Goal: Task Accomplishment & Management: Use online tool/utility

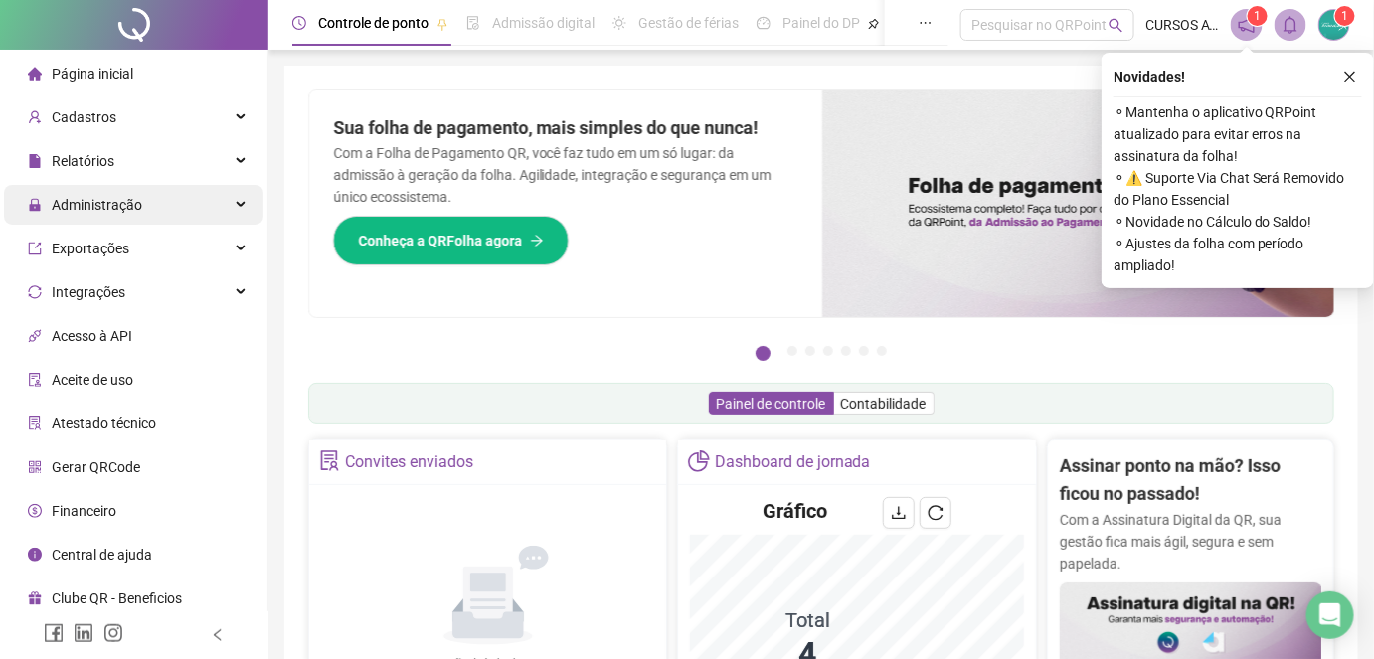
click at [211, 205] on div "Administração" at bounding box center [134, 205] width 260 height 40
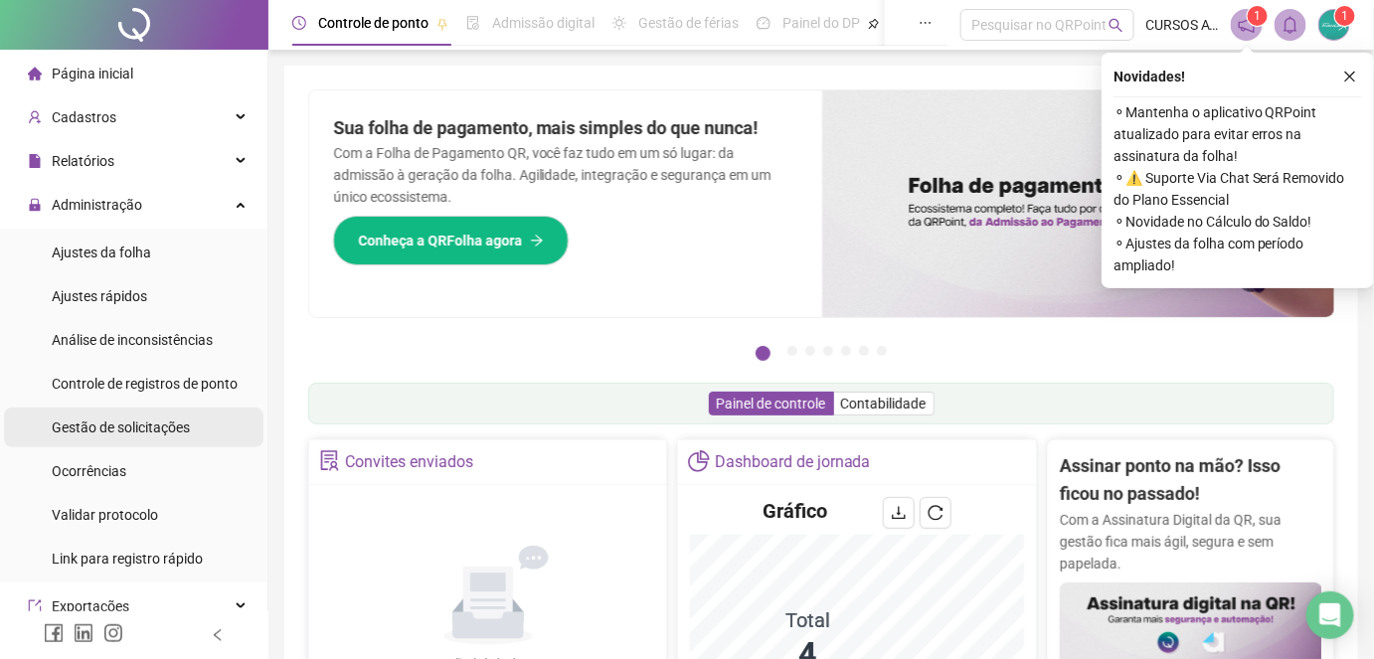
click at [180, 424] on span "Gestão de solicitações" at bounding box center [121, 428] width 138 height 16
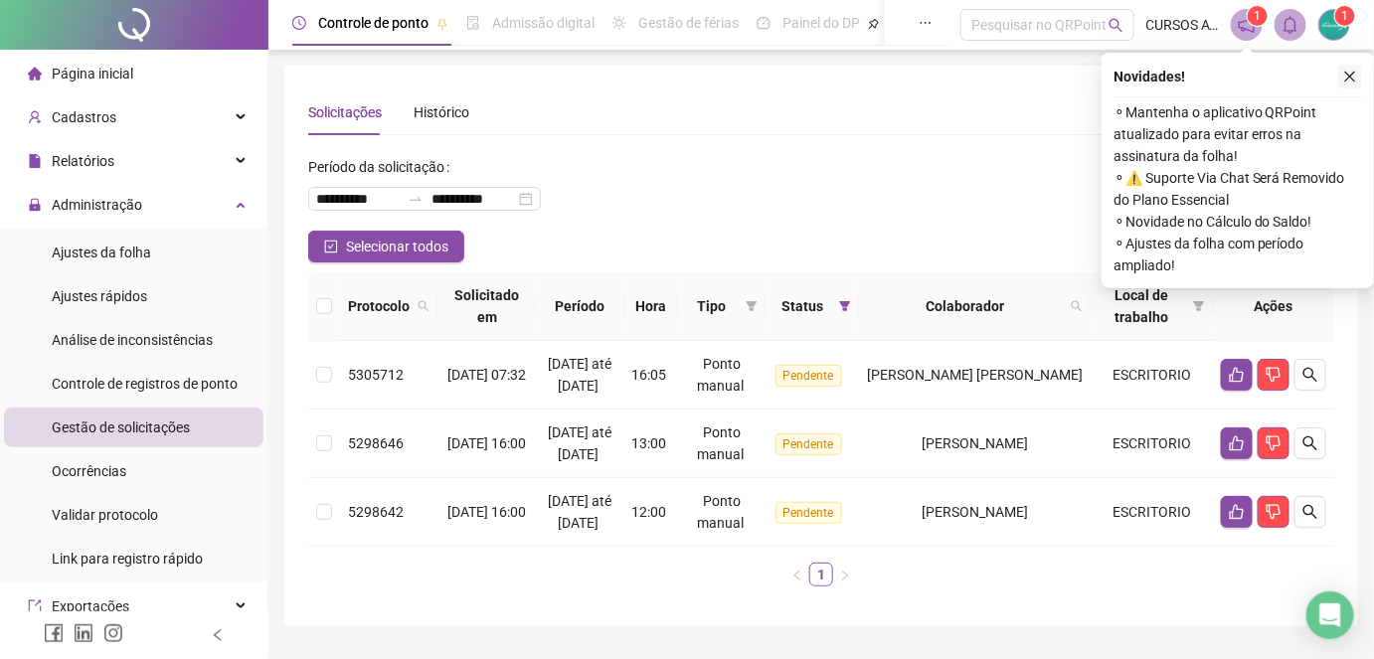
click at [1352, 74] on icon "close" at bounding box center [1350, 77] width 11 height 11
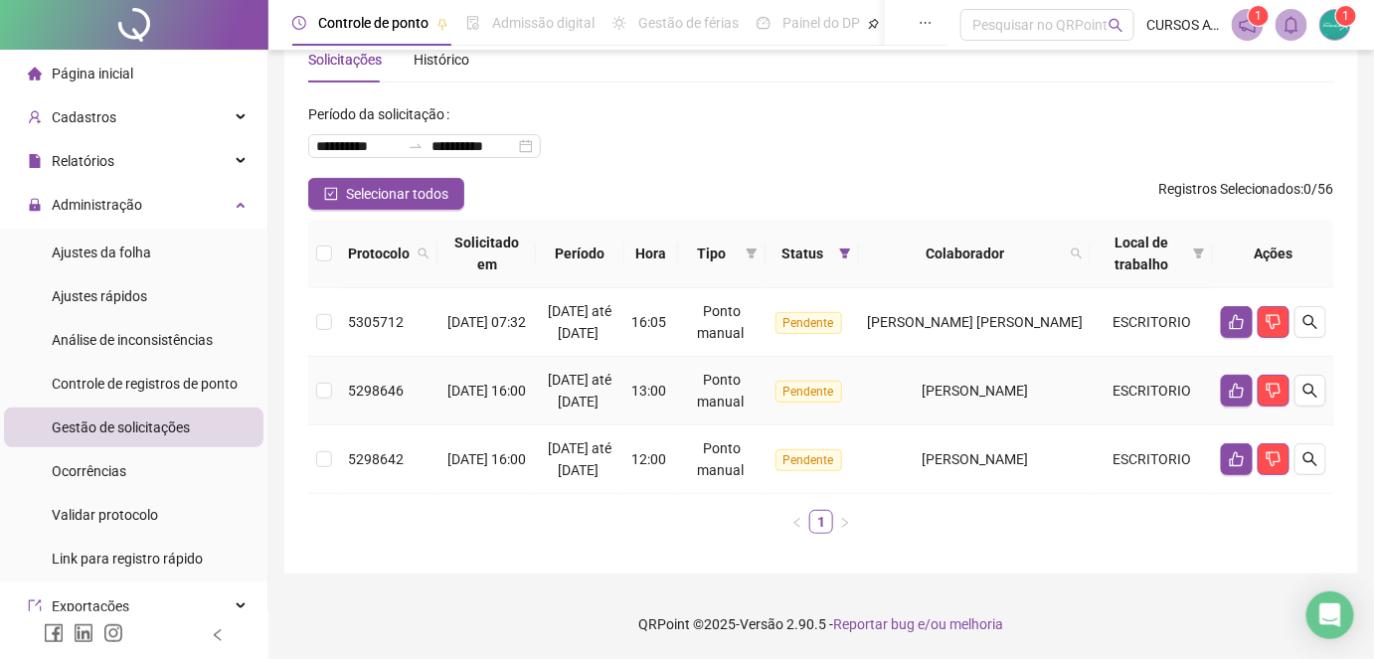
scroll to position [89, 0]
click at [1237, 475] on button "button" at bounding box center [1237, 459] width 32 height 32
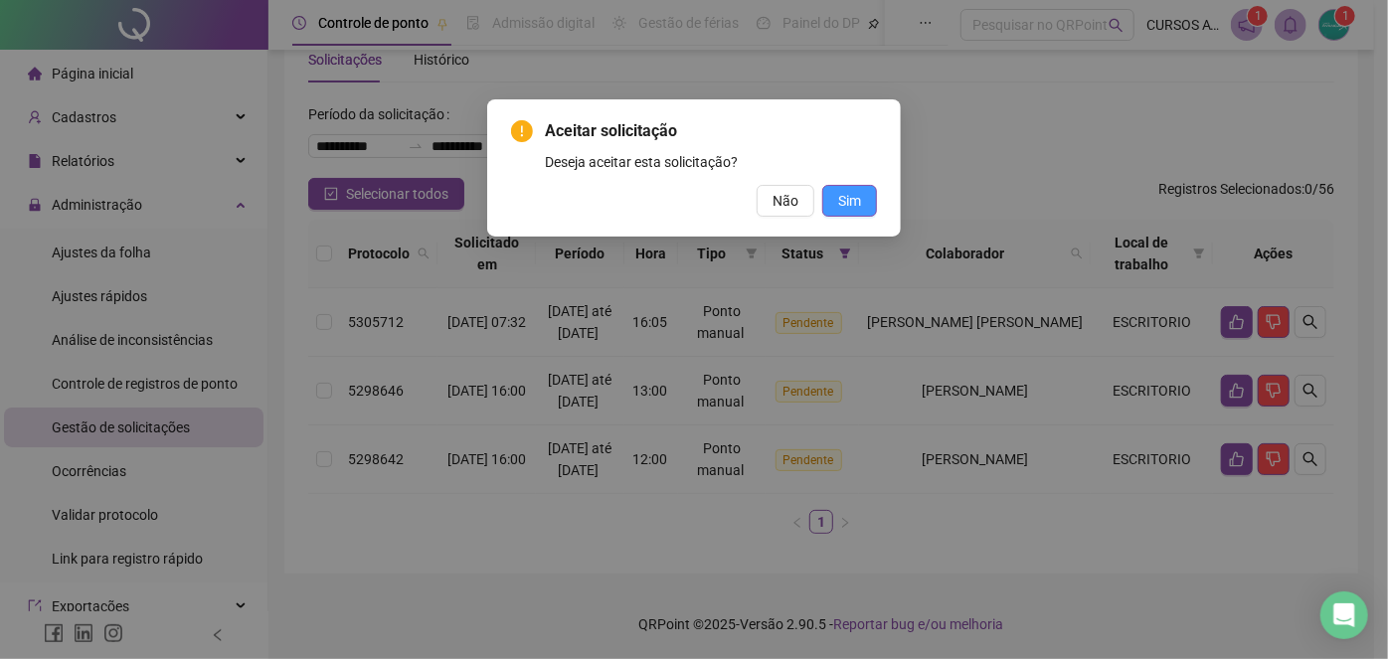
click at [852, 197] on span "Sim" at bounding box center [849, 201] width 23 height 22
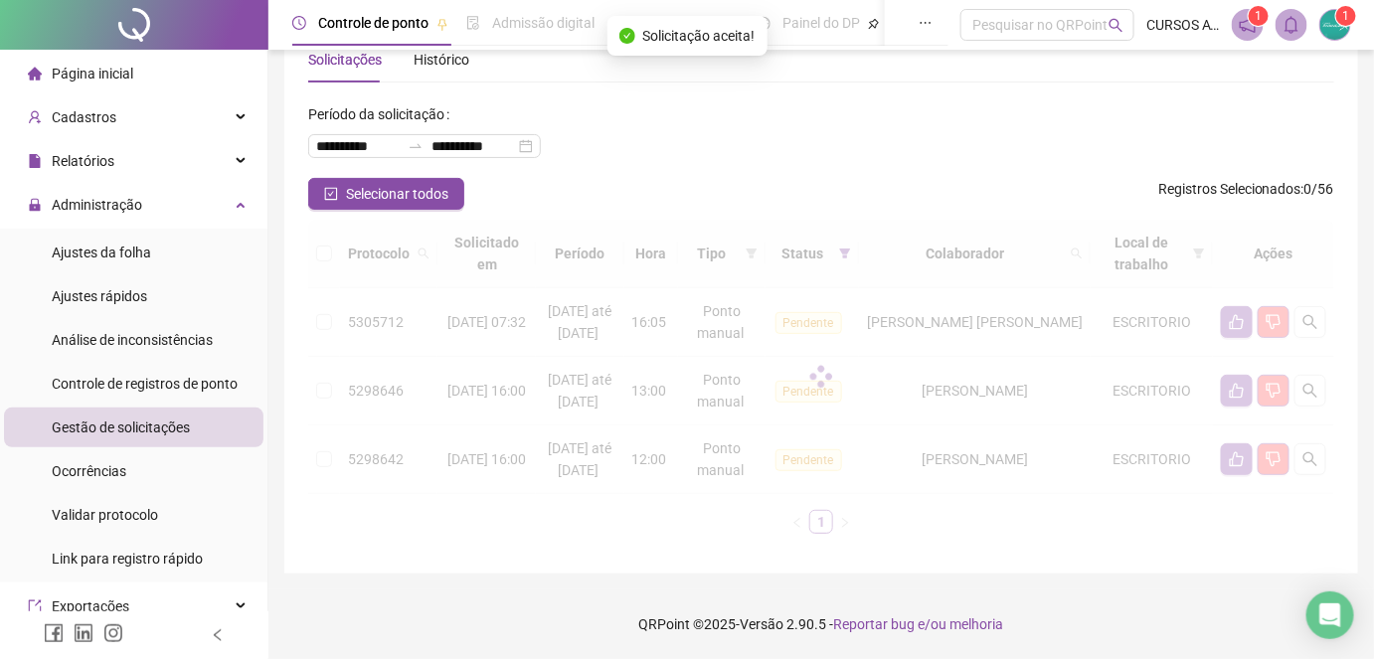
scroll to position [26, 0]
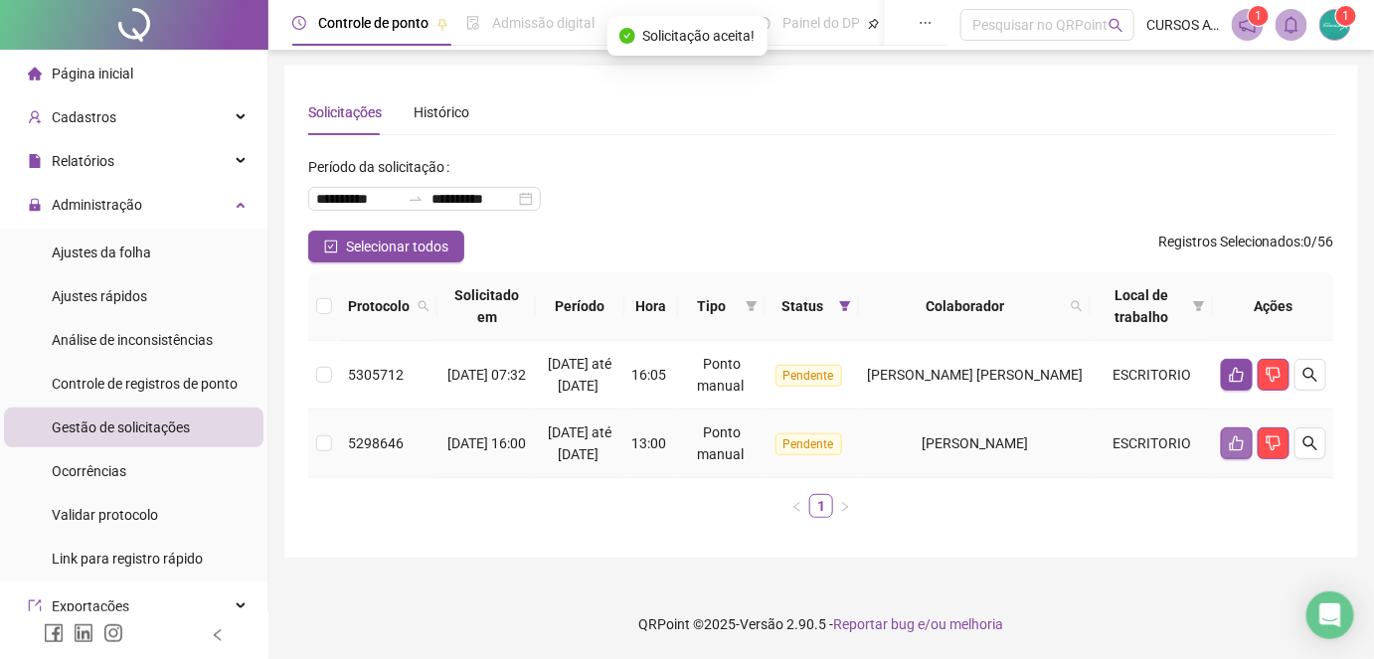
click at [1237, 447] on icon "like" at bounding box center [1237, 444] width 16 height 16
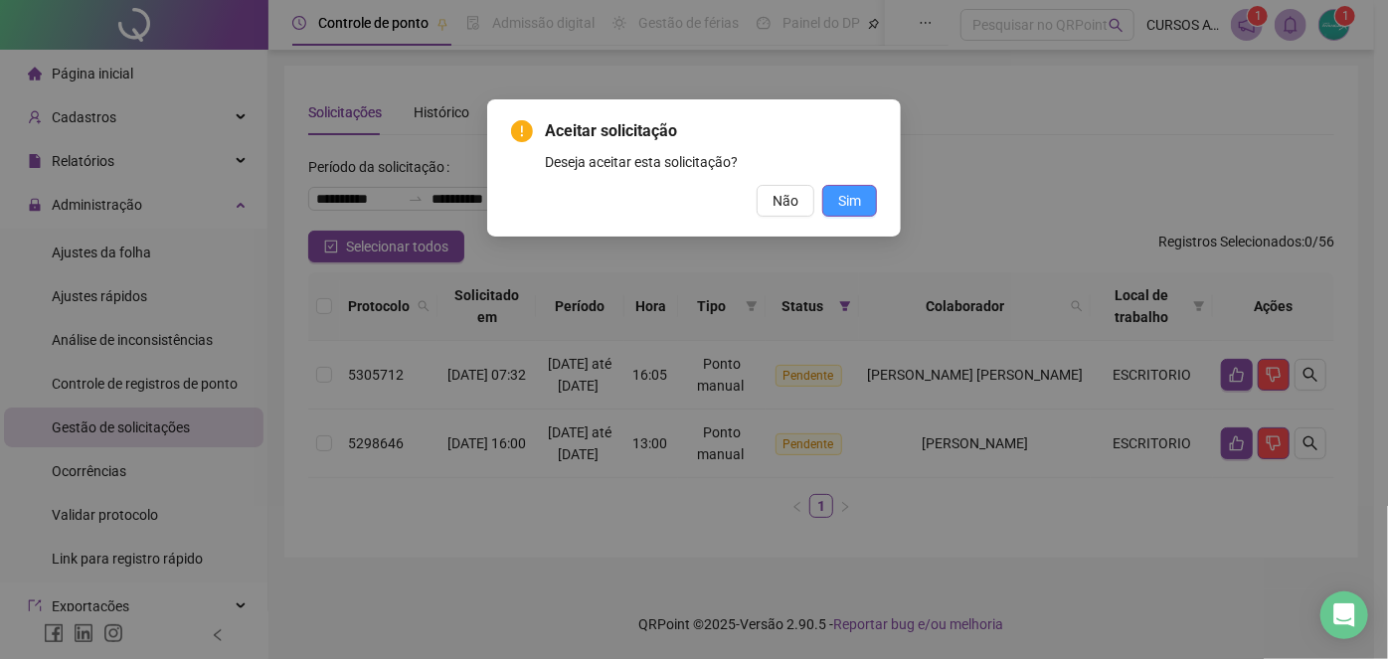
click at [869, 204] on button "Sim" at bounding box center [849, 201] width 55 height 32
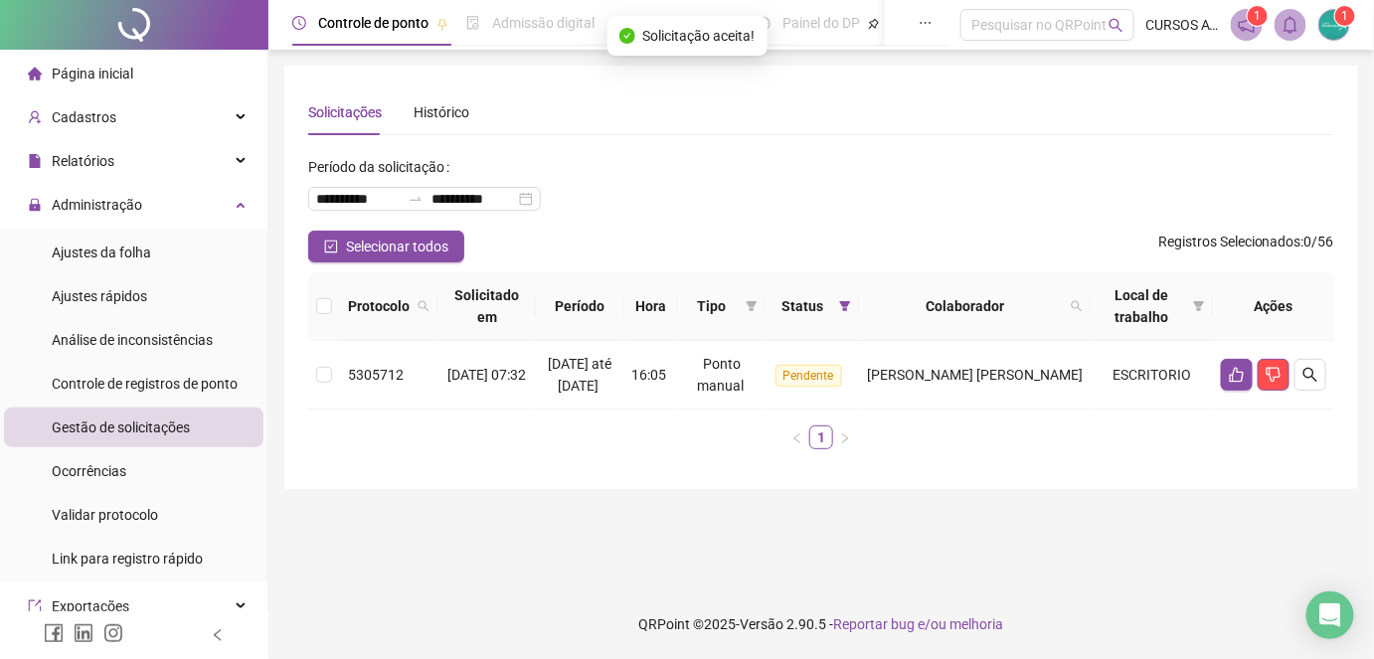
scroll to position [0, 0]
click at [1251, 383] on icon "like" at bounding box center [1251, 375] width 16 height 16
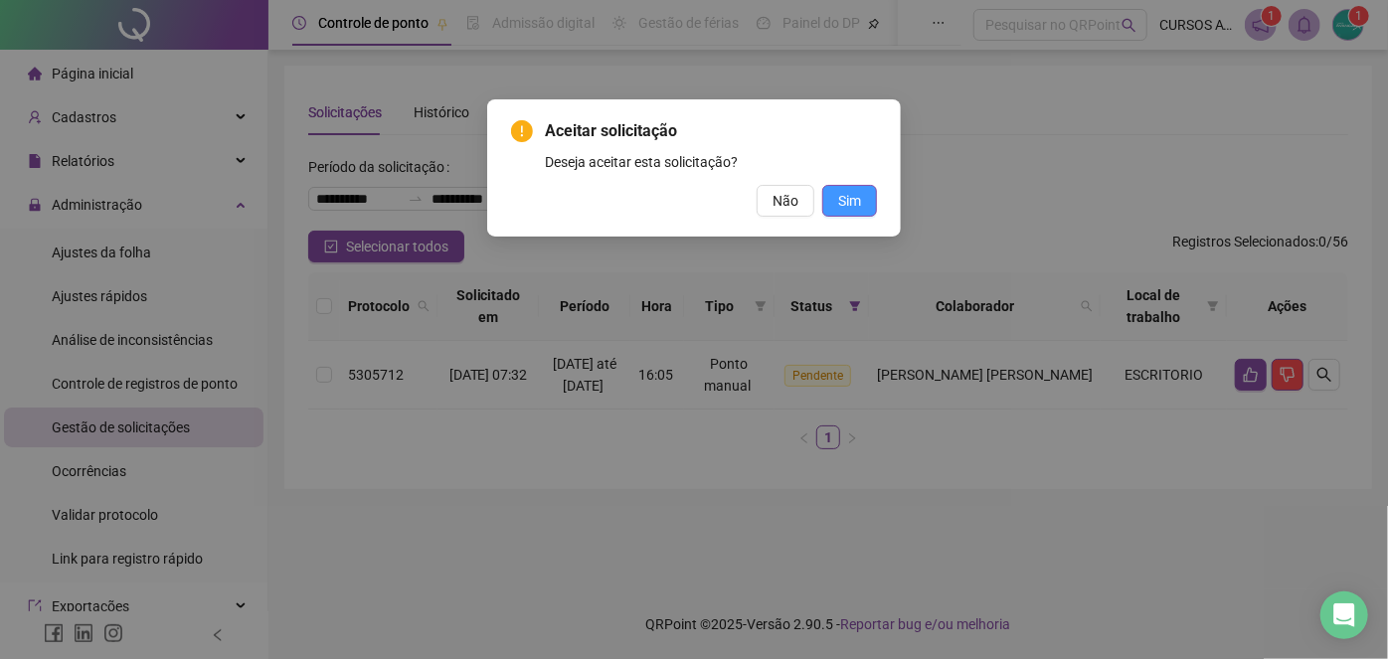
click at [864, 199] on button "Sim" at bounding box center [849, 201] width 55 height 32
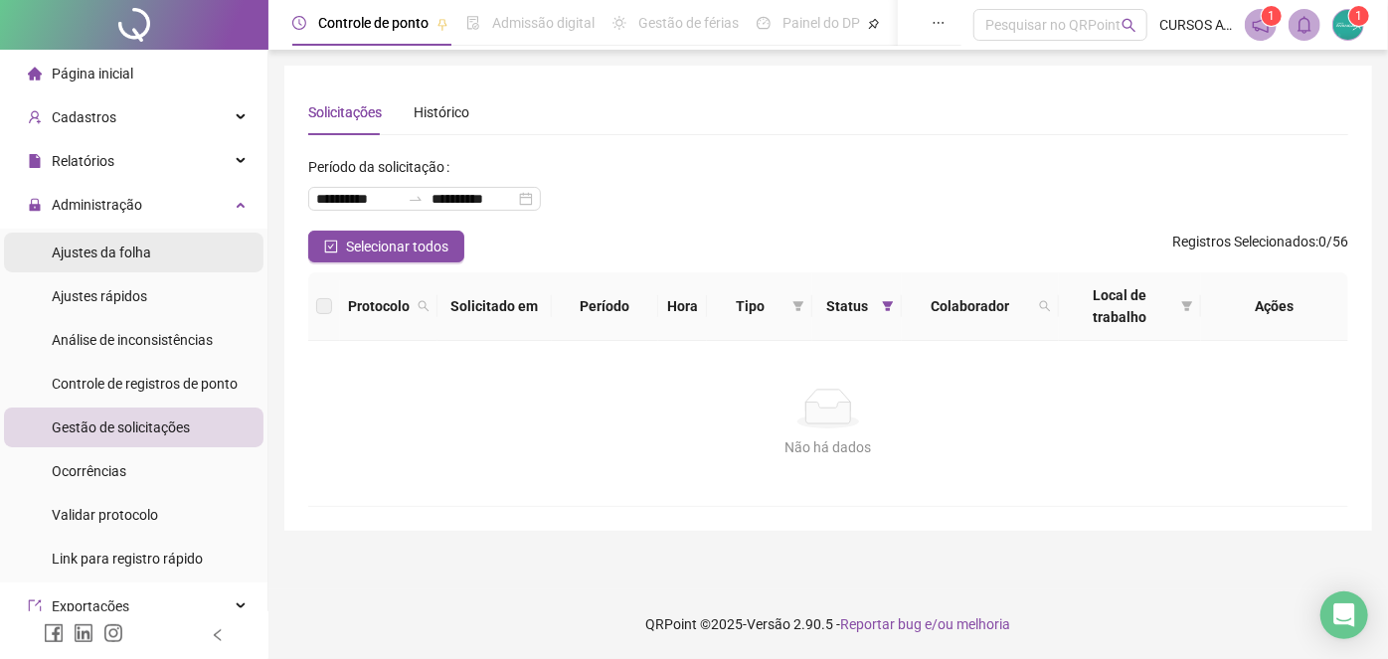
click at [187, 248] on li "Ajustes da folha" at bounding box center [134, 253] width 260 height 40
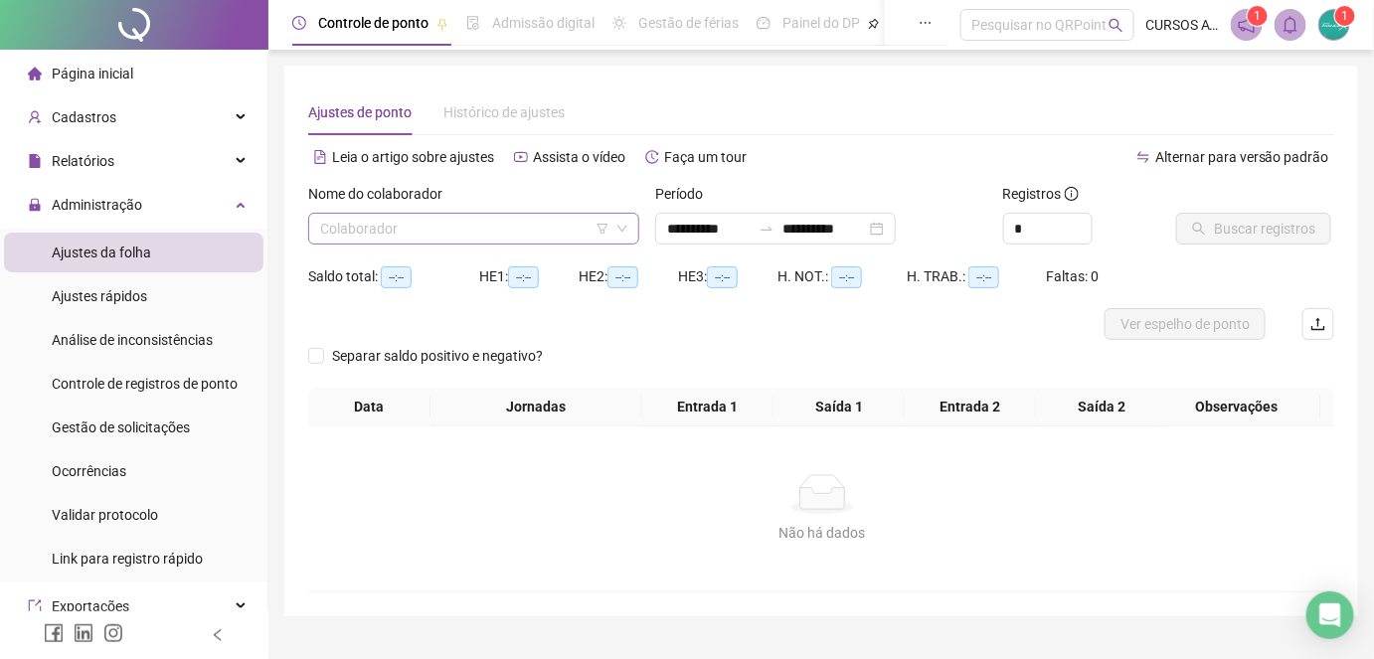
click at [471, 221] on input "search" at bounding box center [464, 229] width 289 height 30
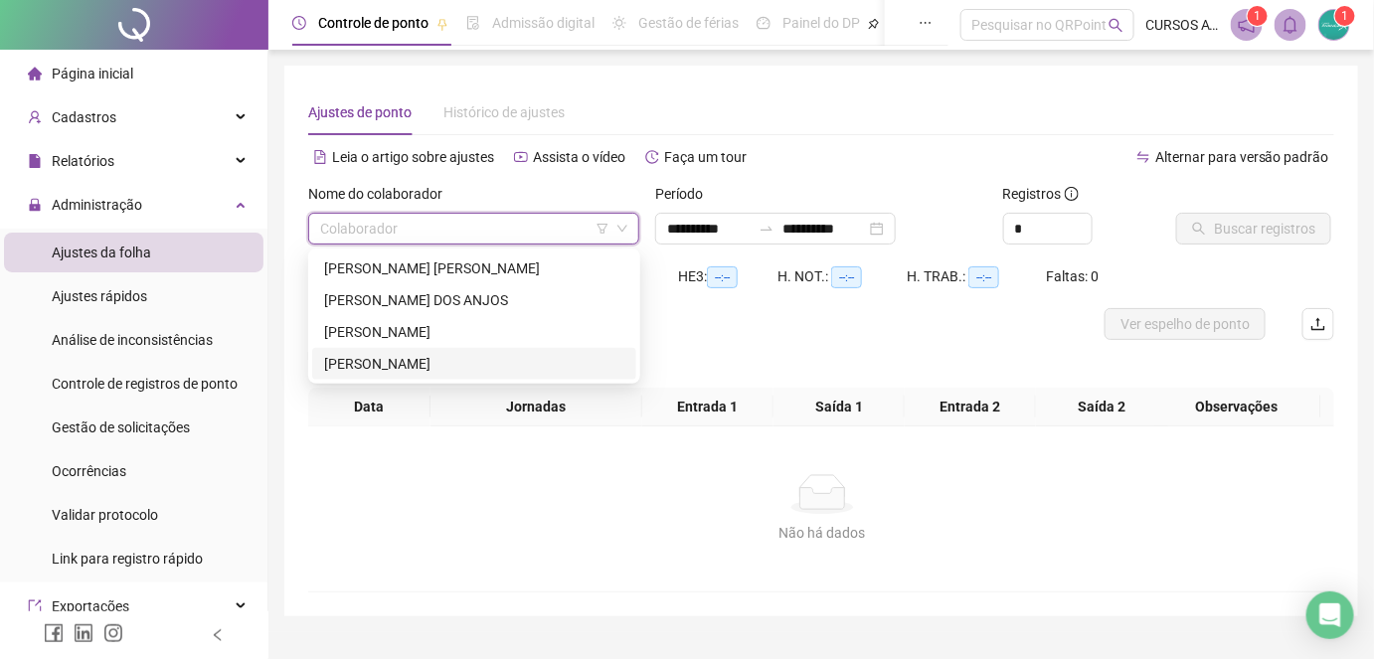
click at [507, 356] on div "[PERSON_NAME]" at bounding box center [474, 364] width 300 height 22
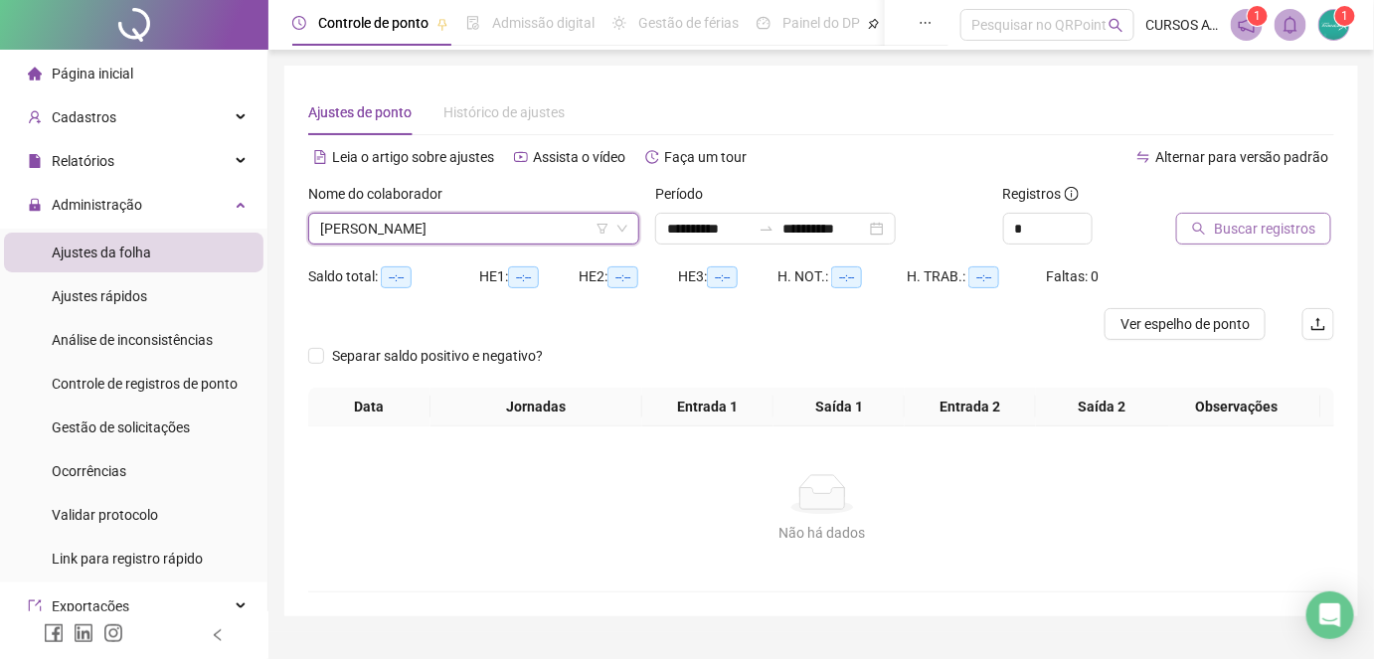
click at [1238, 242] on button "Buscar registros" at bounding box center [1253, 229] width 155 height 32
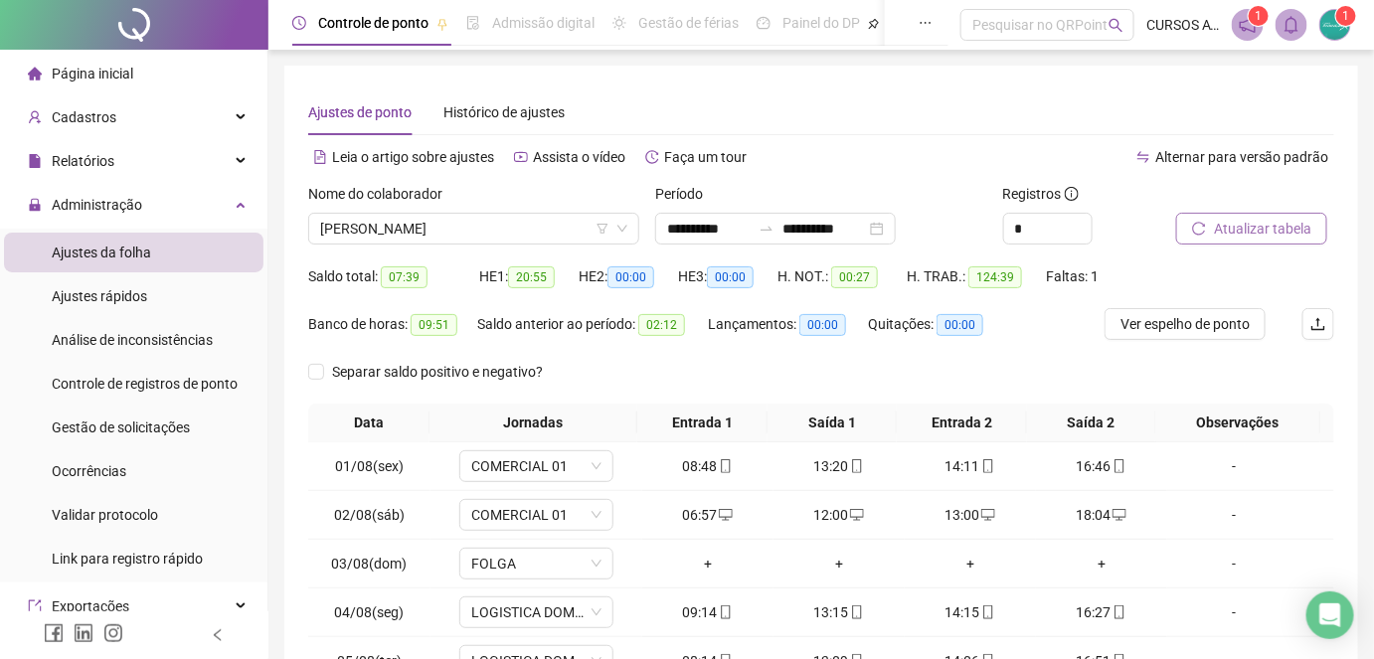
scroll to position [286, 0]
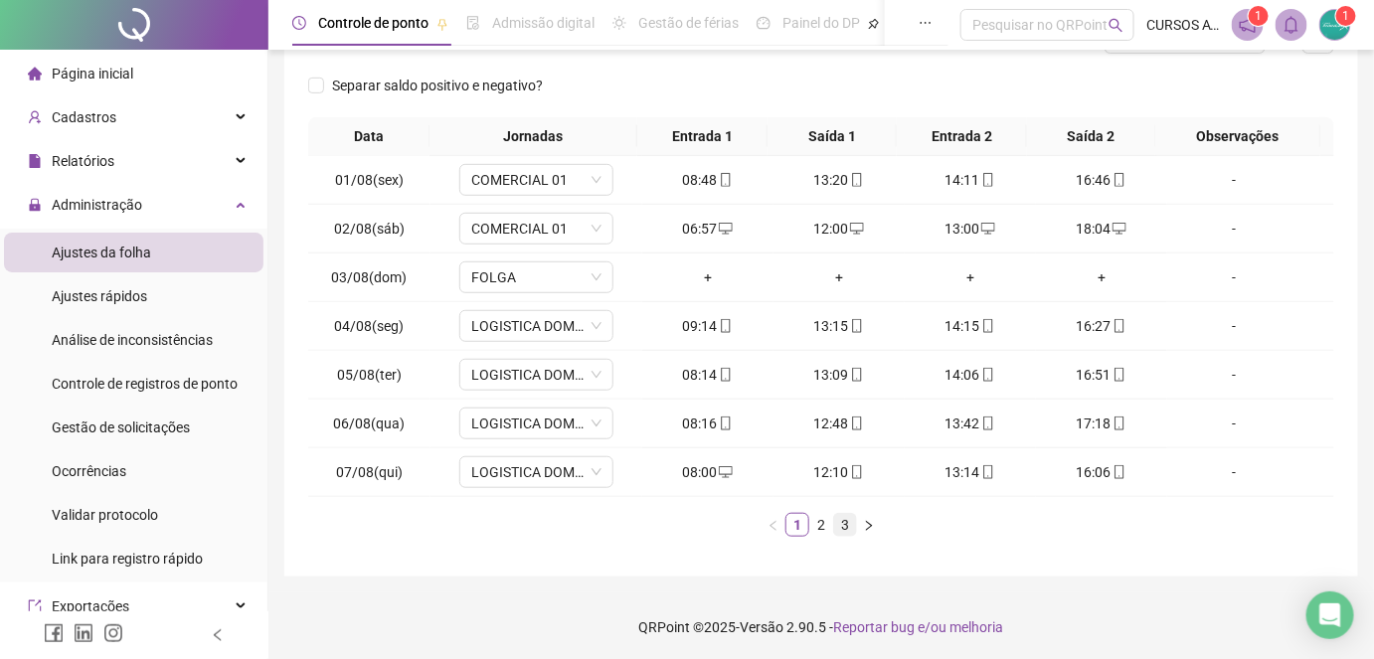
click at [837, 528] on link "3" at bounding box center [845, 525] width 22 height 22
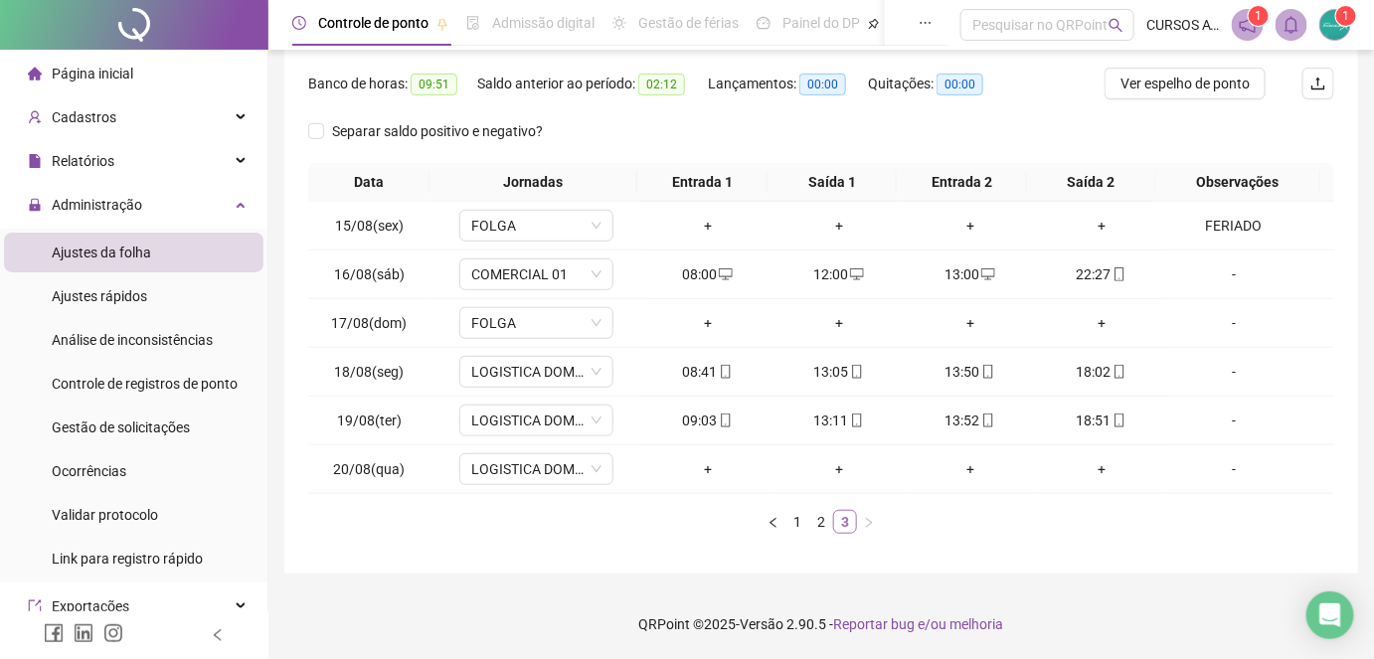
scroll to position [239, 0]
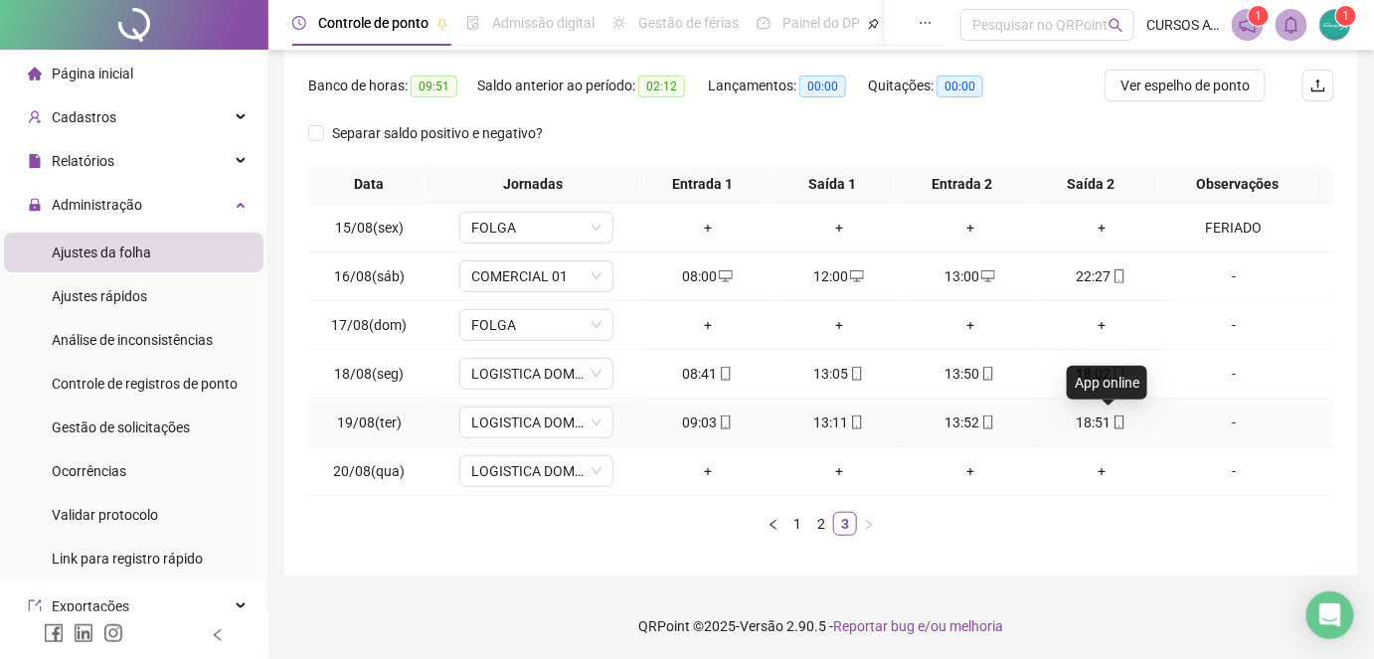
click at [1116, 428] on icon "mobile" at bounding box center [1120, 423] width 9 height 14
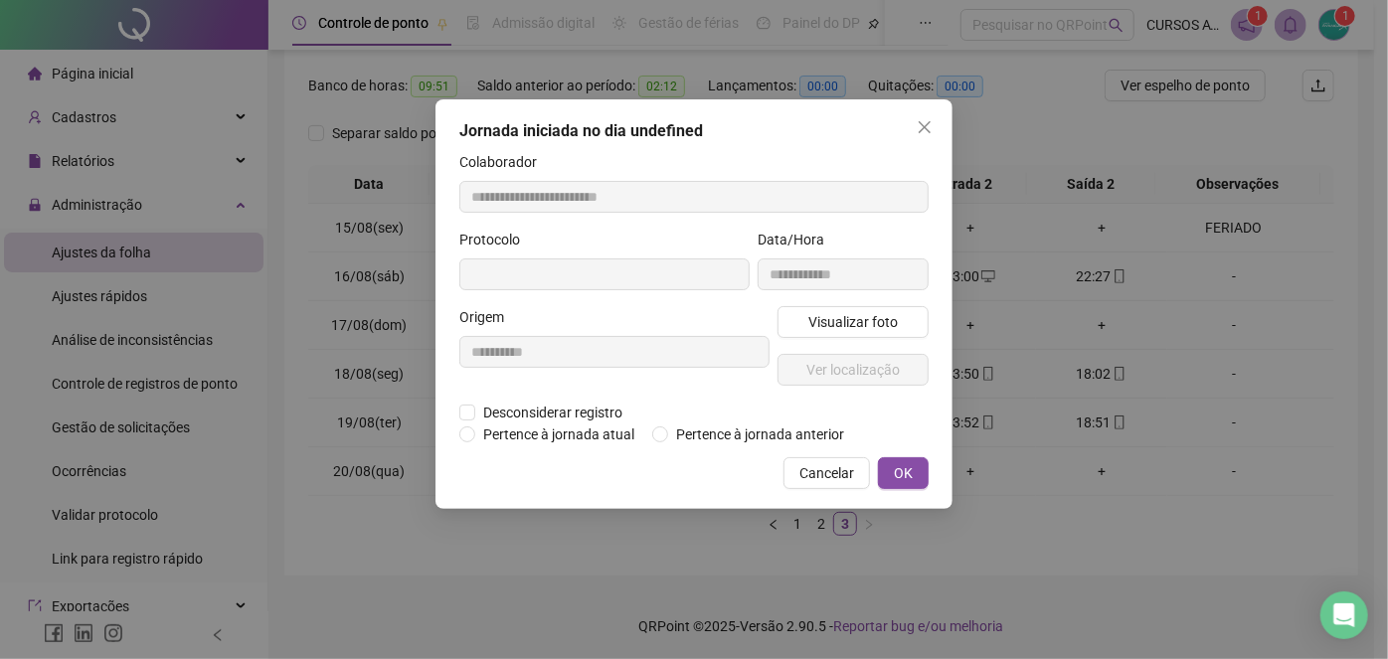
type input "**********"
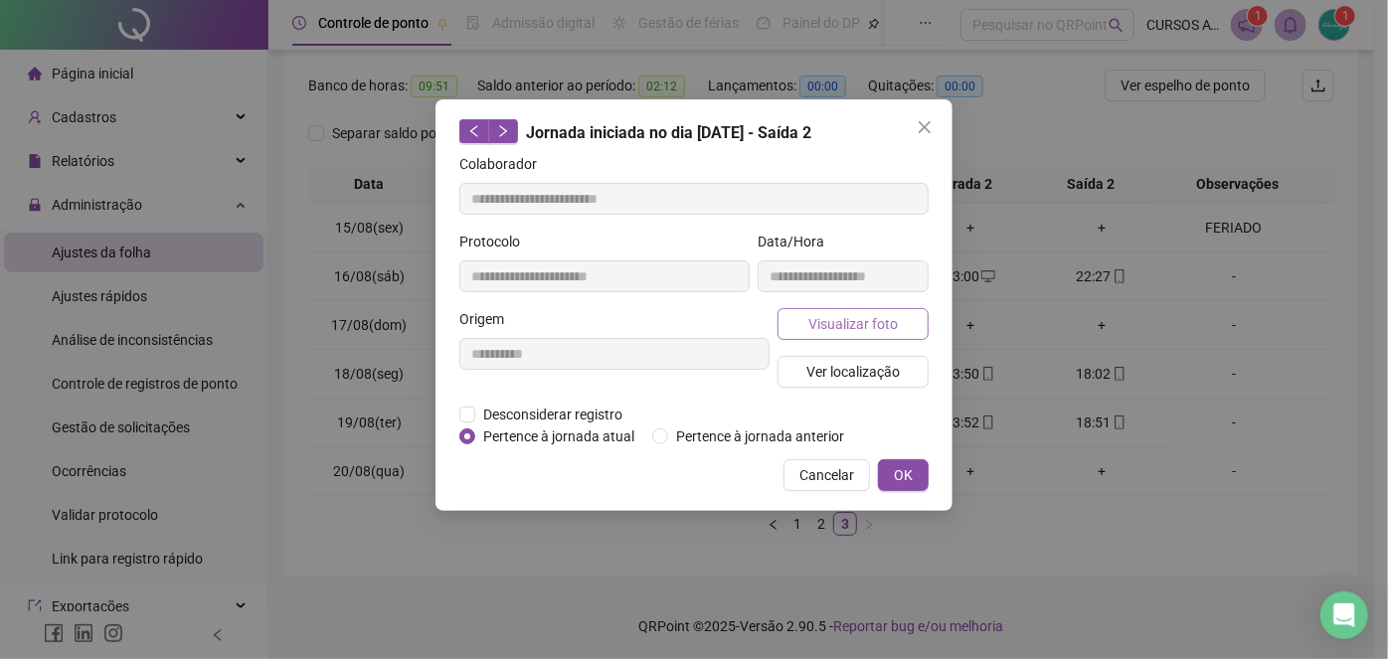
click at [891, 328] on span "Visualizar foto" at bounding box center [852, 324] width 89 height 22
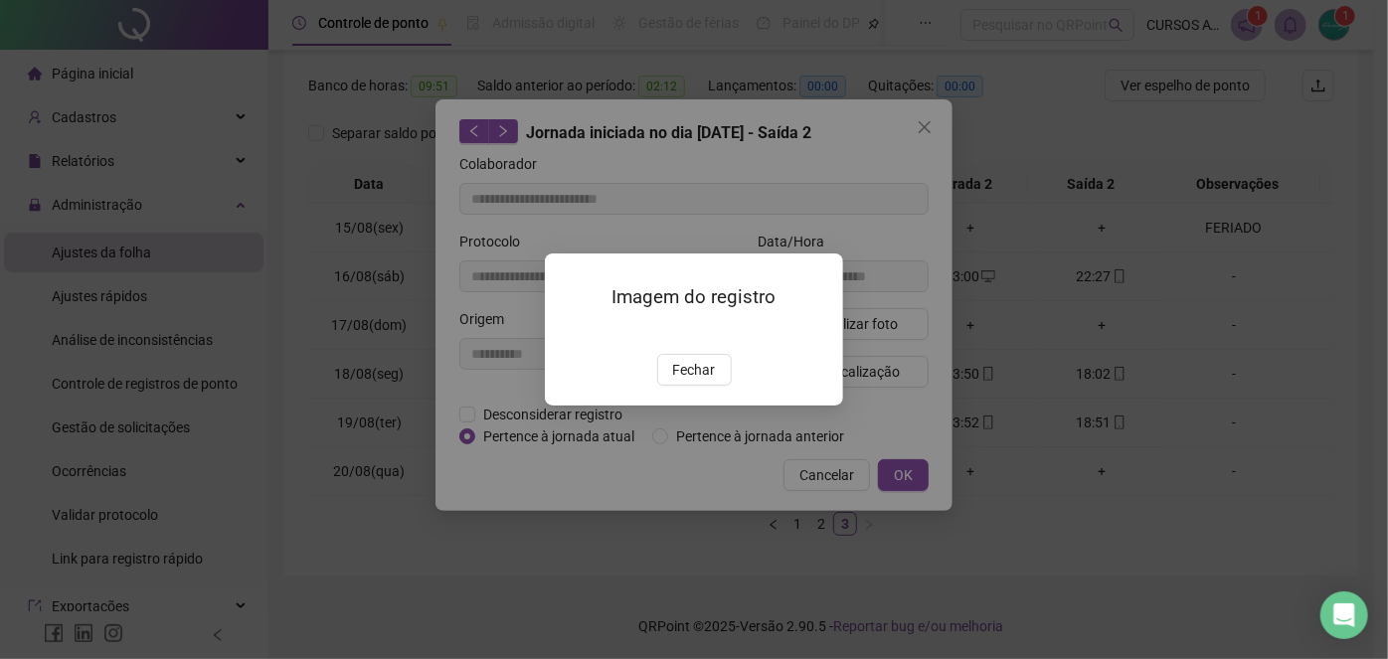
click at [691, 381] on span "Fechar" at bounding box center [694, 370] width 43 height 22
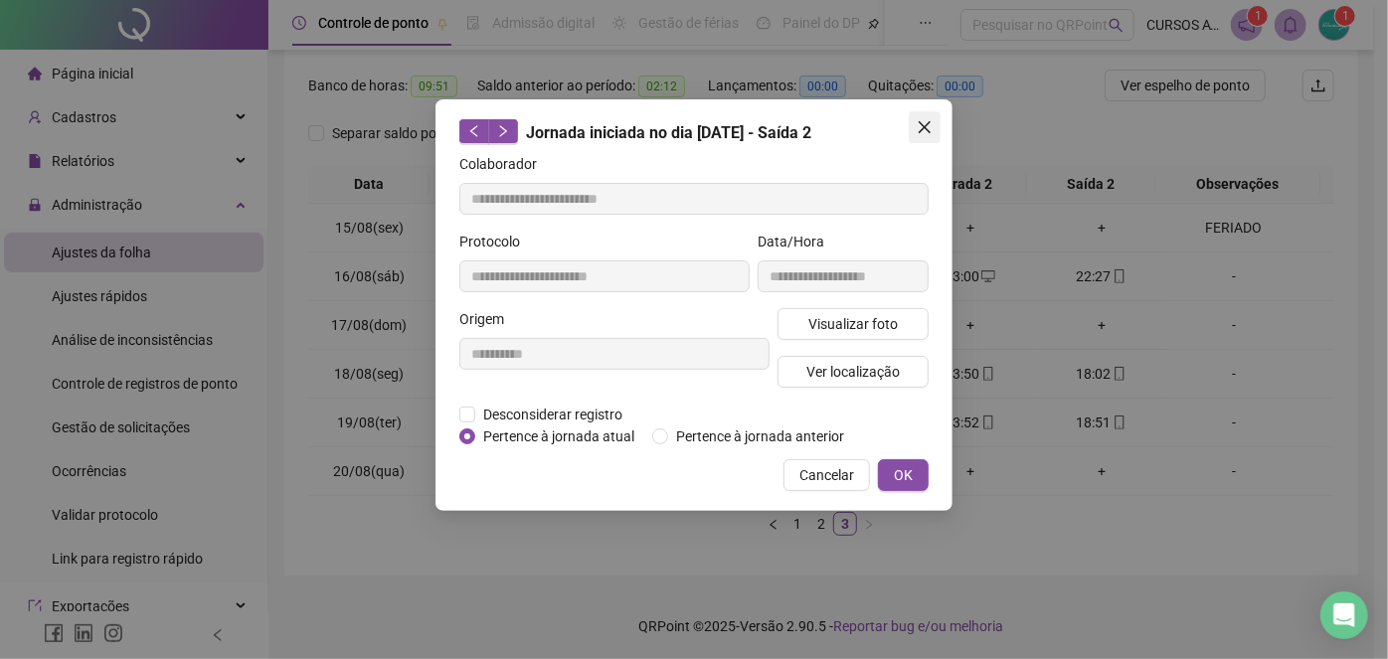
click at [925, 133] on icon "close" at bounding box center [925, 127] width 16 height 16
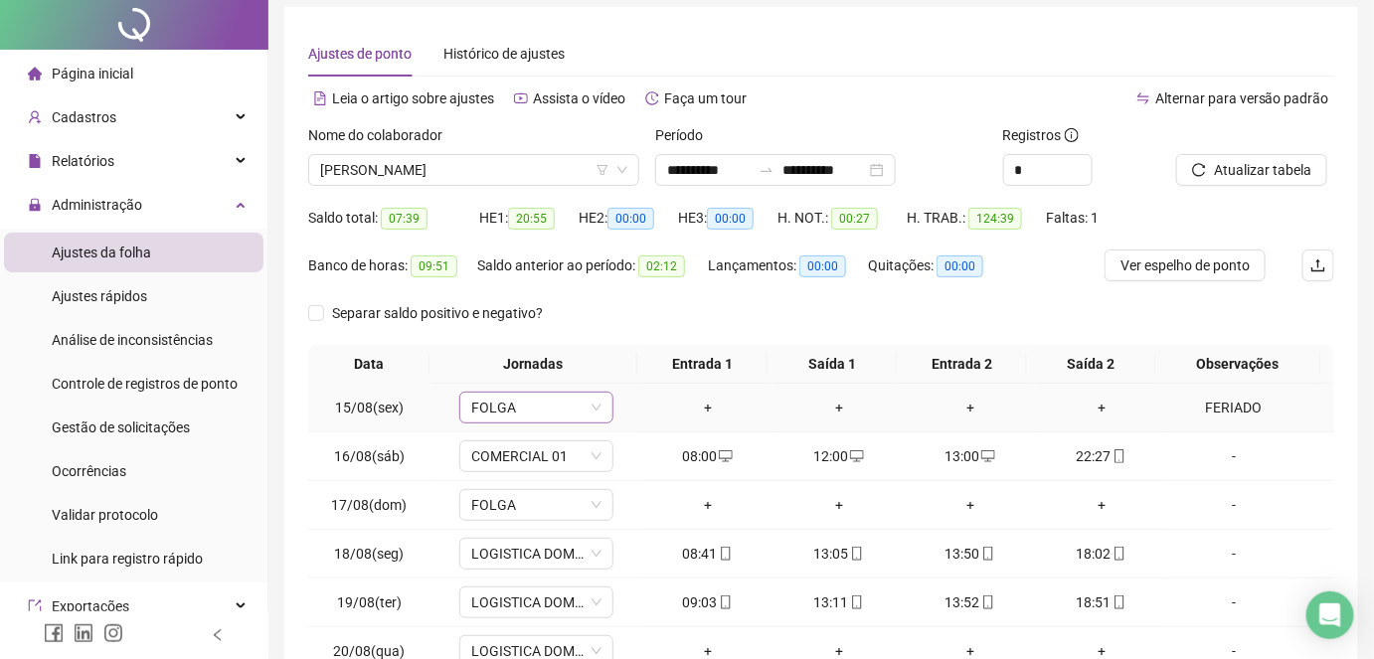
scroll to position [0, 0]
